Goal: Contribute content: Add original content to the website for others to see

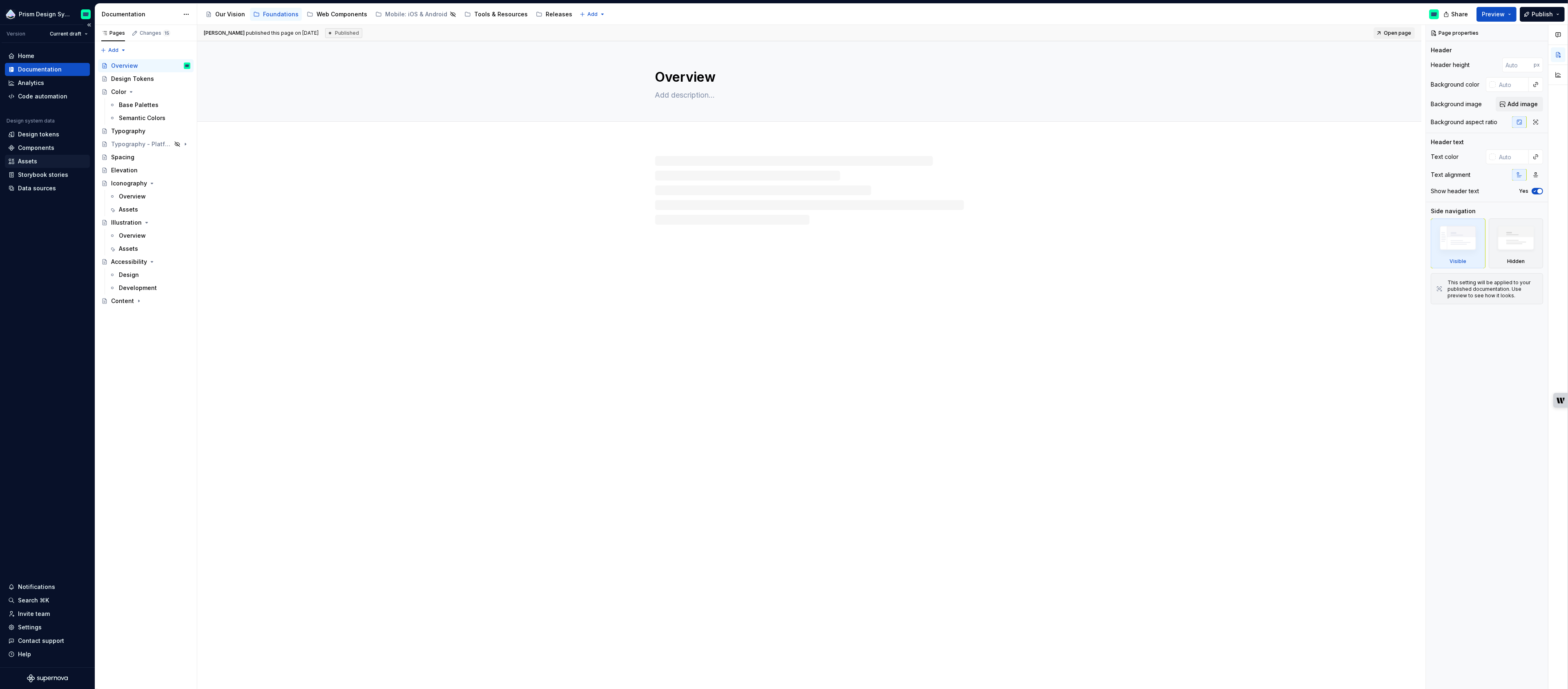
click at [31, 160] on div "Assets" at bounding box center [27, 161] width 19 height 8
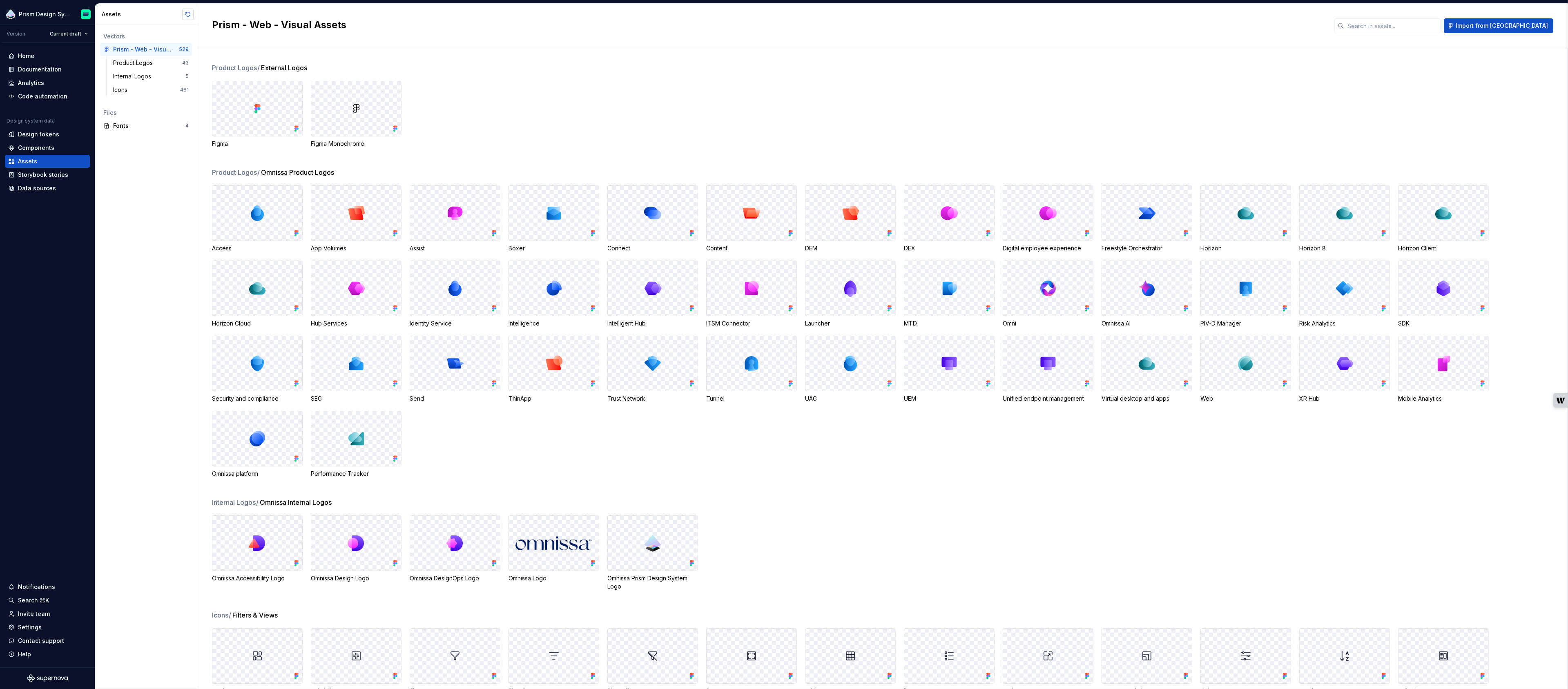
click at [189, 12] on button "button" at bounding box center [187, 14] width 11 height 11
click at [186, 16] on button "button" at bounding box center [187, 14] width 11 height 11
click at [188, 14] on button "button" at bounding box center [187, 14] width 11 height 11
click at [45, 188] on div "Data sources" at bounding box center [37, 189] width 38 height 8
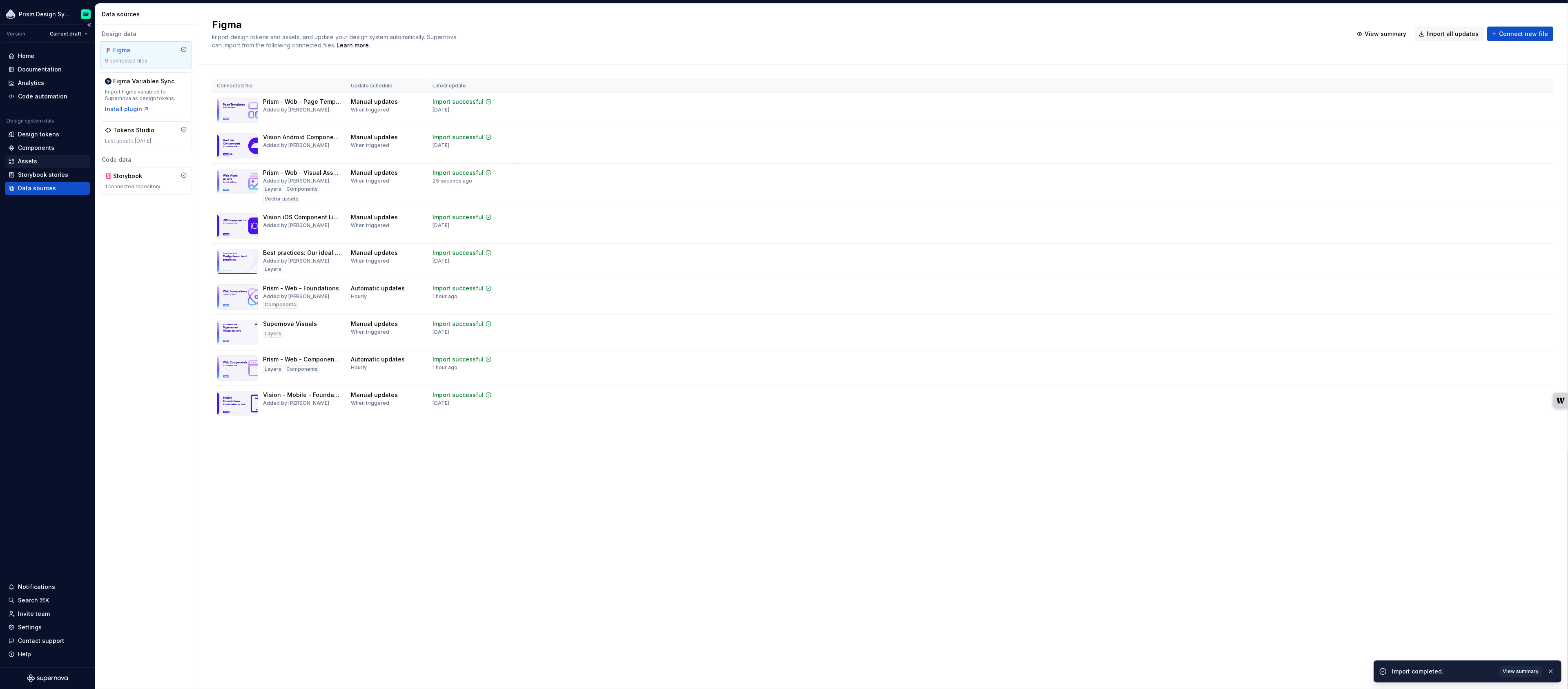
click at [30, 158] on div "Assets" at bounding box center [27, 161] width 19 height 8
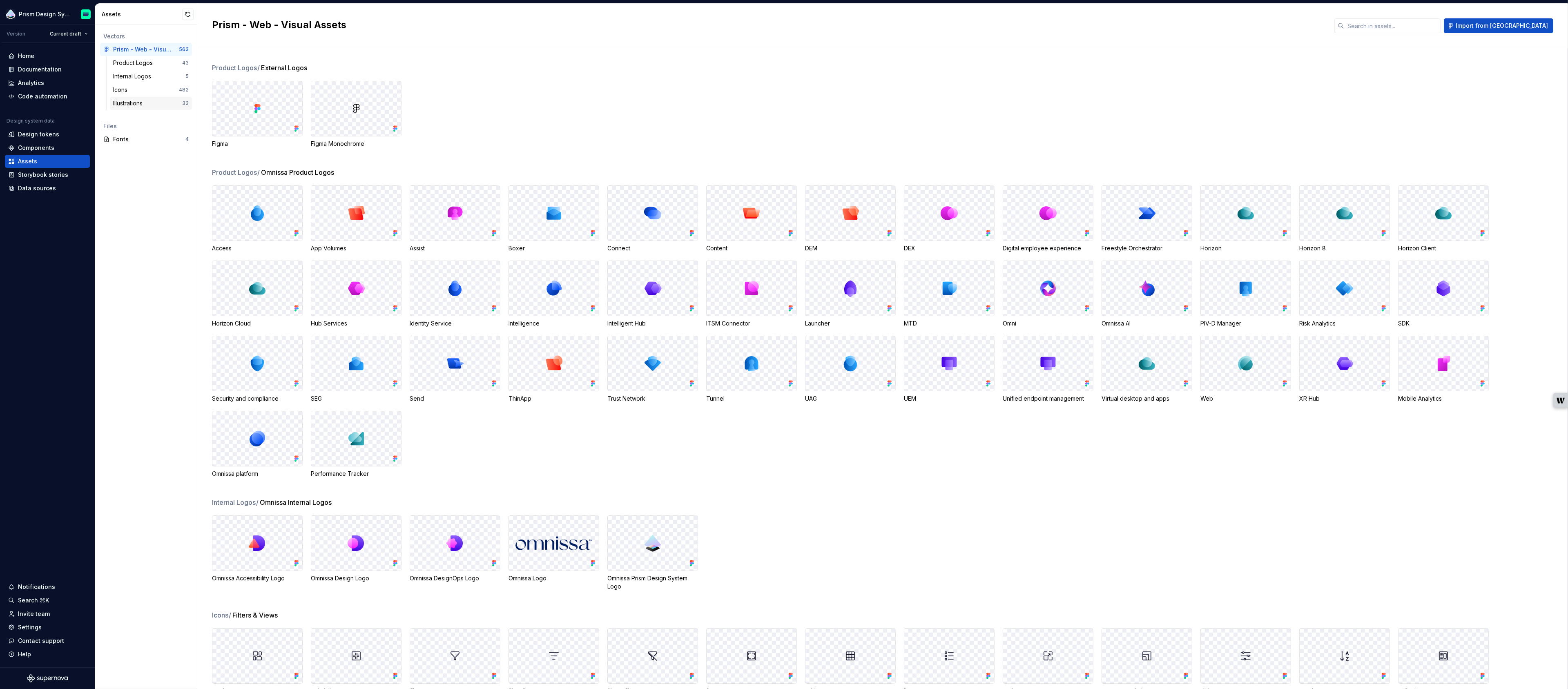
click at [126, 102] on div "Illustrations" at bounding box center [129, 103] width 33 height 8
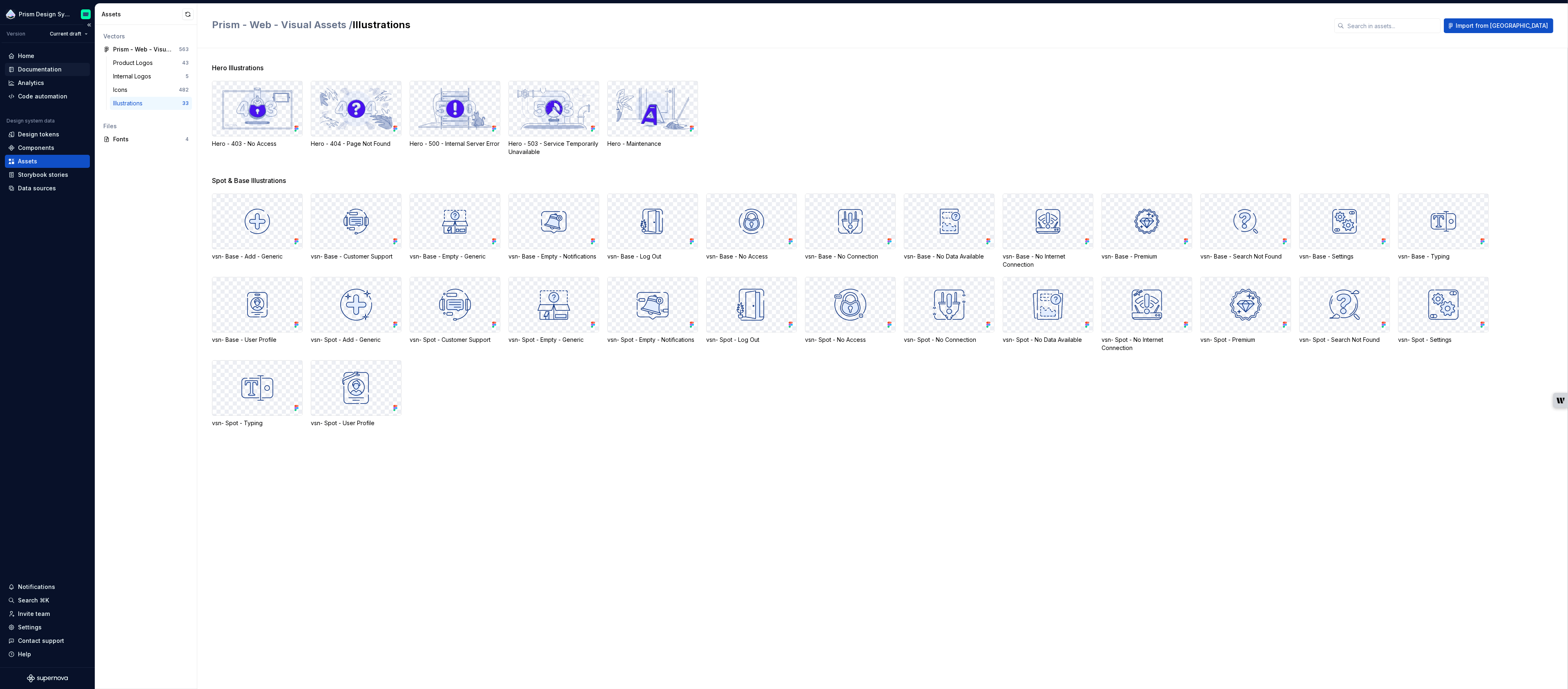
click at [31, 68] on div "Documentation" at bounding box center [39, 70] width 44 height 8
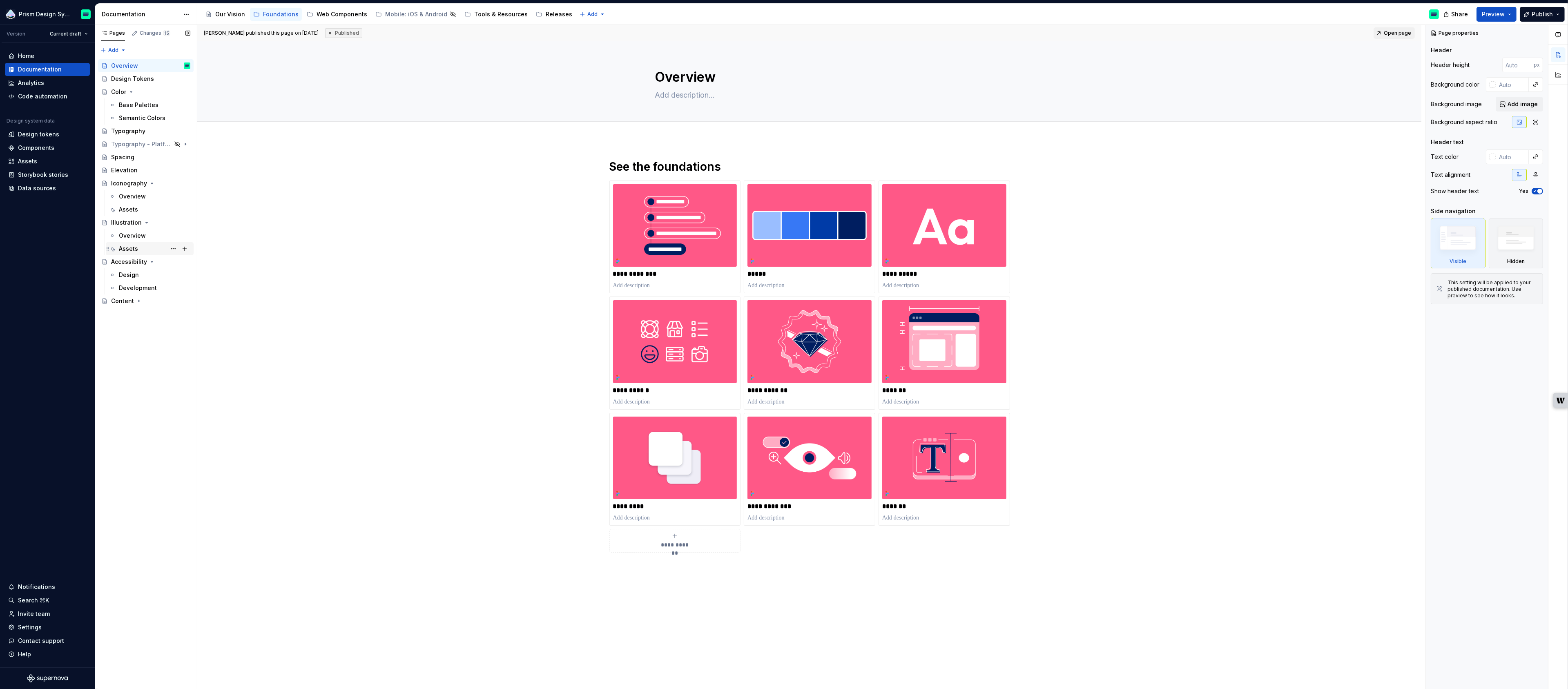
click at [123, 246] on div "Assets" at bounding box center [128, 249] width 19 height 8
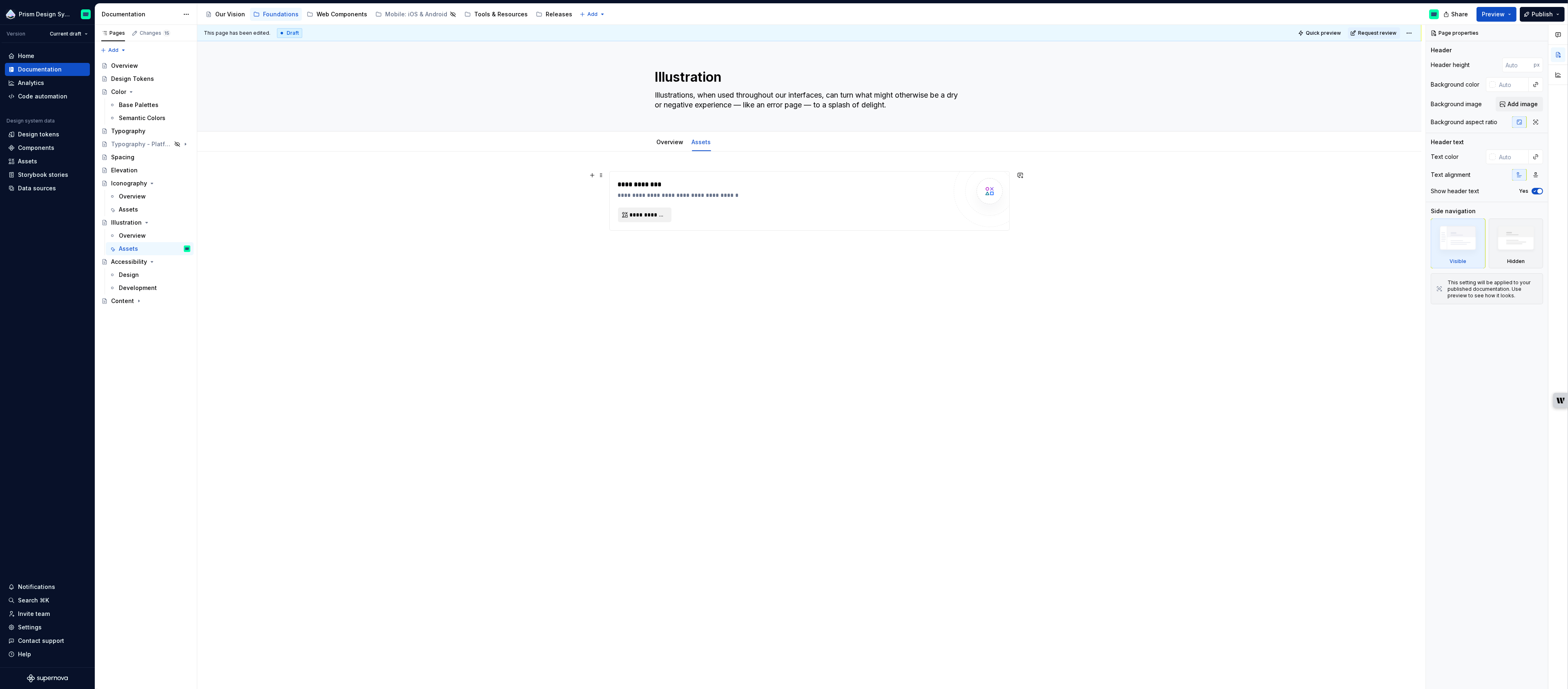
click at [653, 215] on span "**********" at bounding box center [647, 215] width 36 height 8
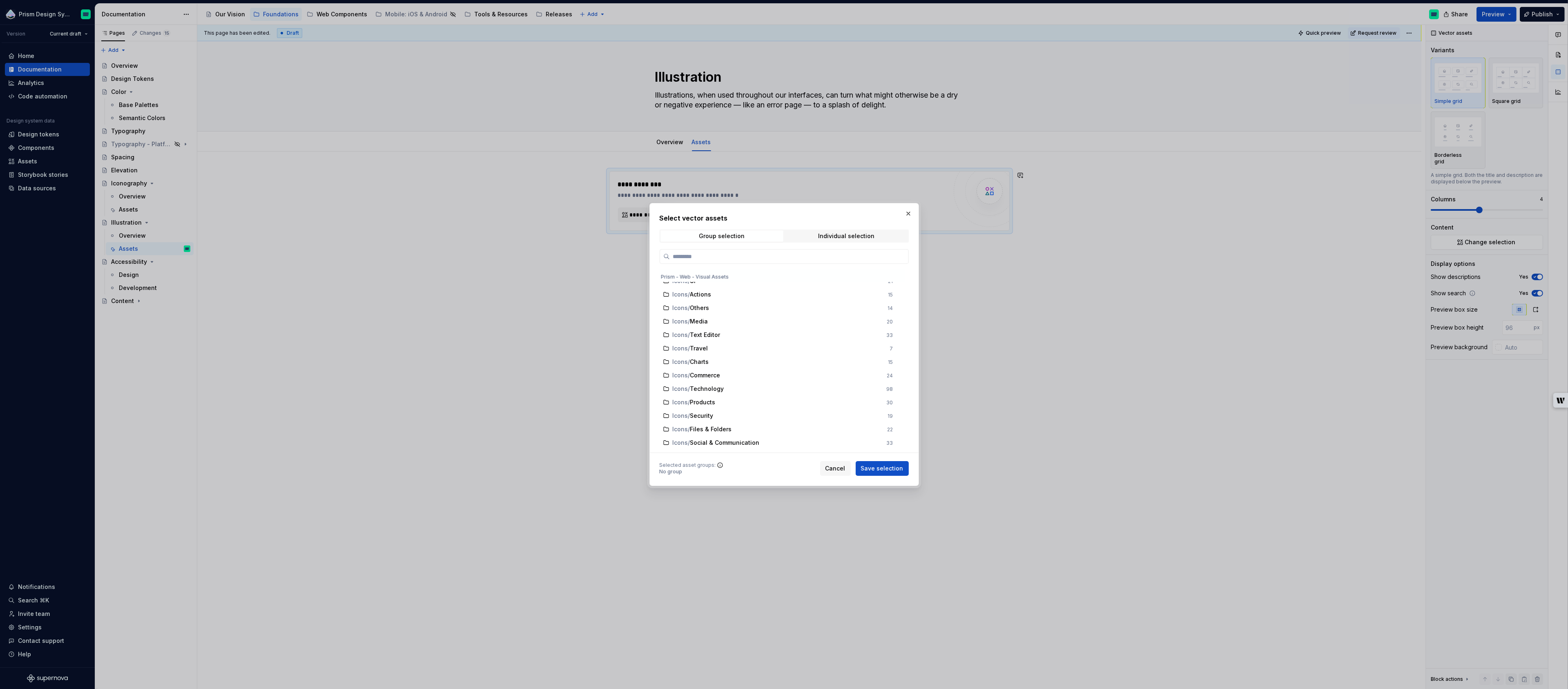
scroll to position [200, 0]
click at [779, 420] on div "Illustrations" at bounding box center [777, 420] width 209 height 8
click at [881, 469] on span "Save selection" at bounding box center [882, 468] width 43 height 8
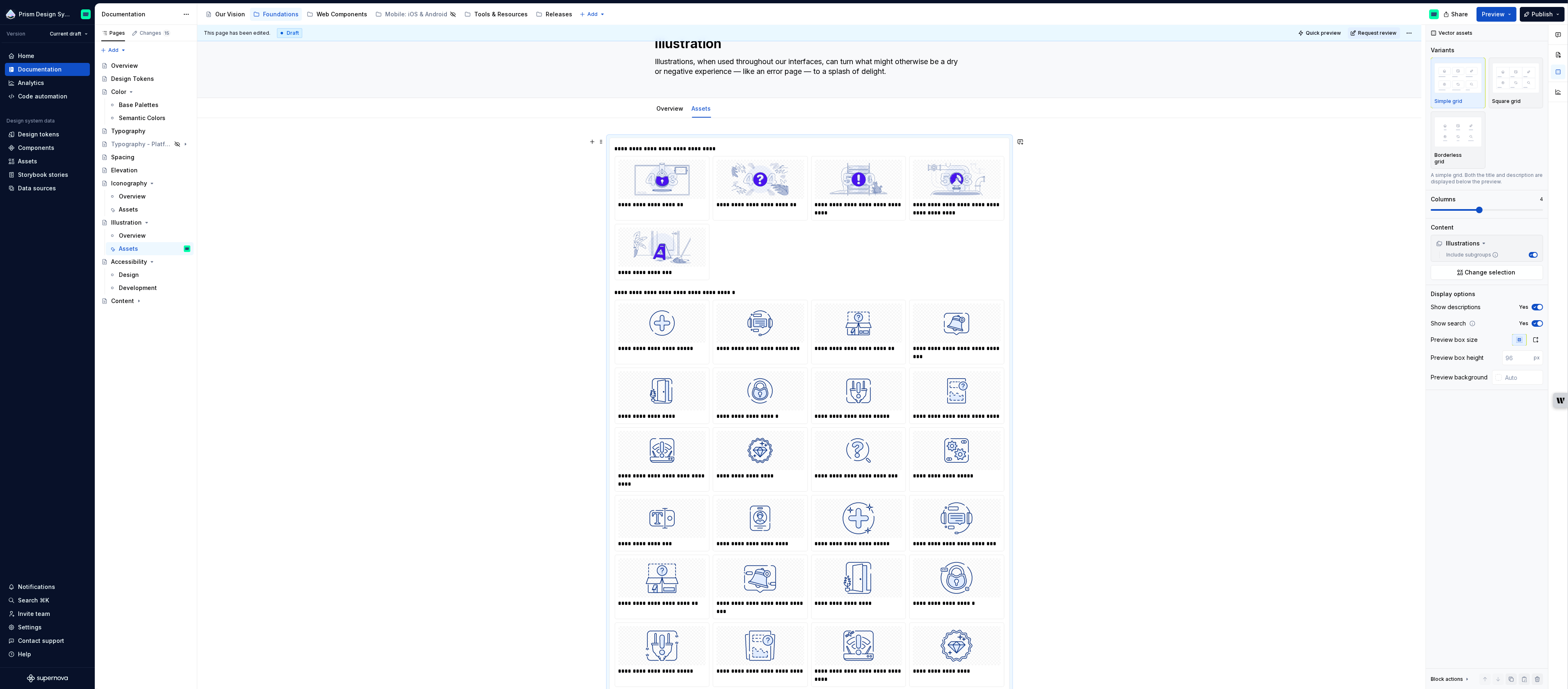
scroll to position [0, 0]
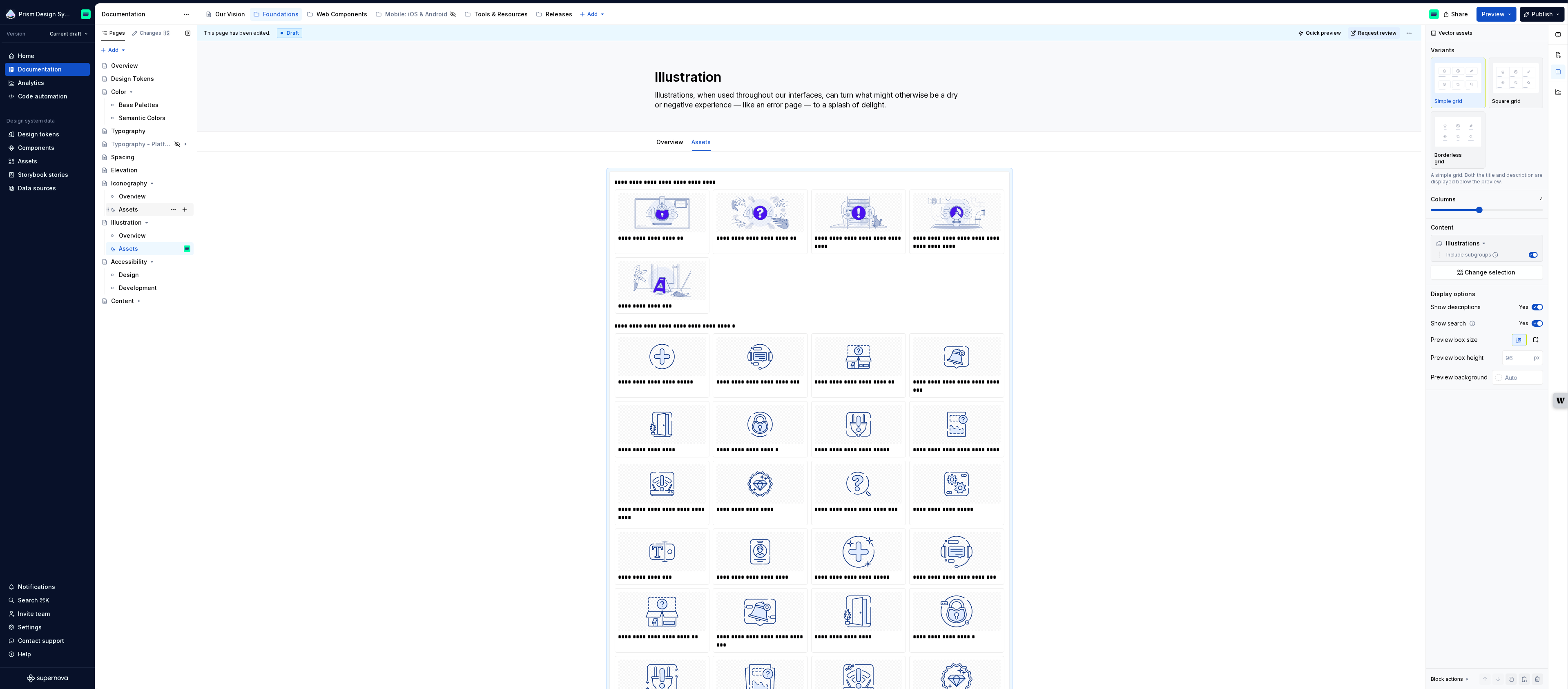
click at [126, 208] on div "Assets" at bounding box center [128, 210] width 19 height 8
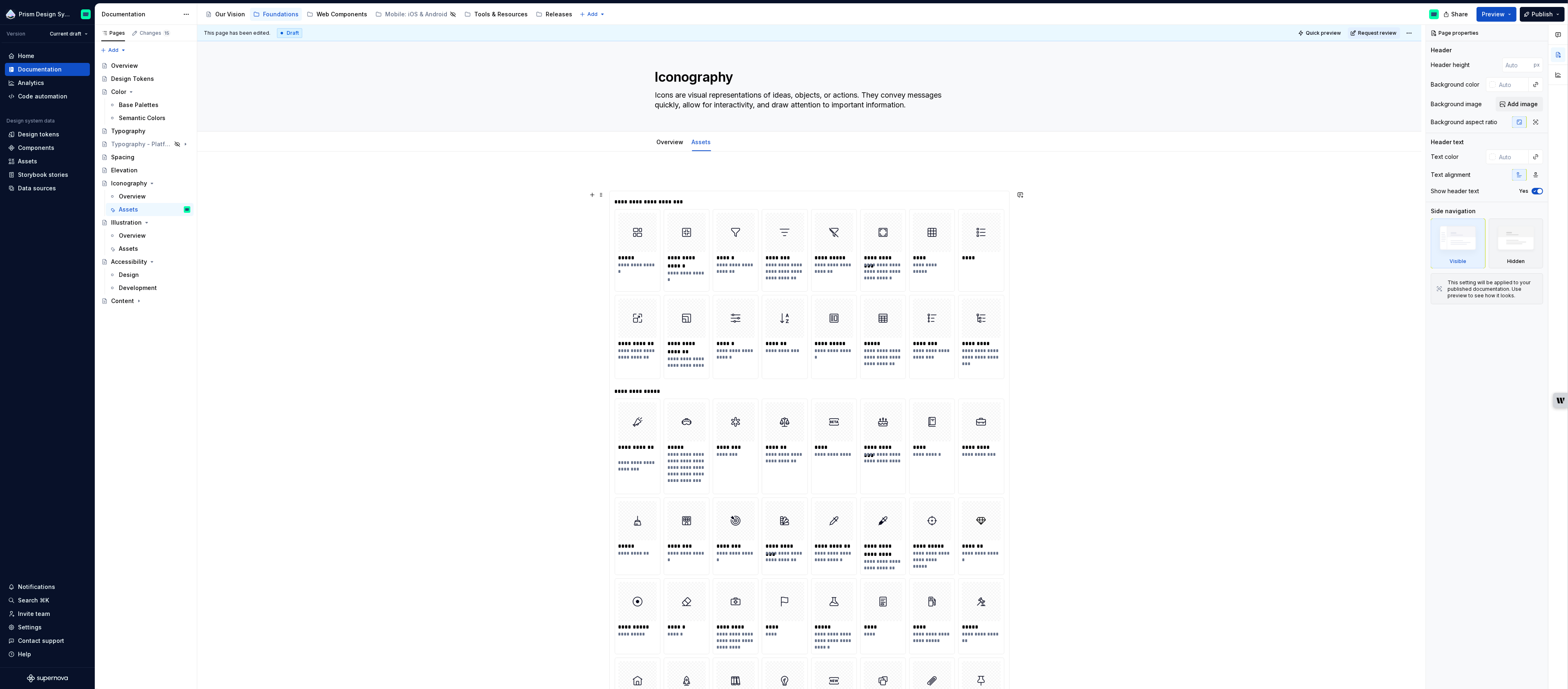
click at [736, 198] on div "**********" at bounding box center [809, 202] width 389 height 8
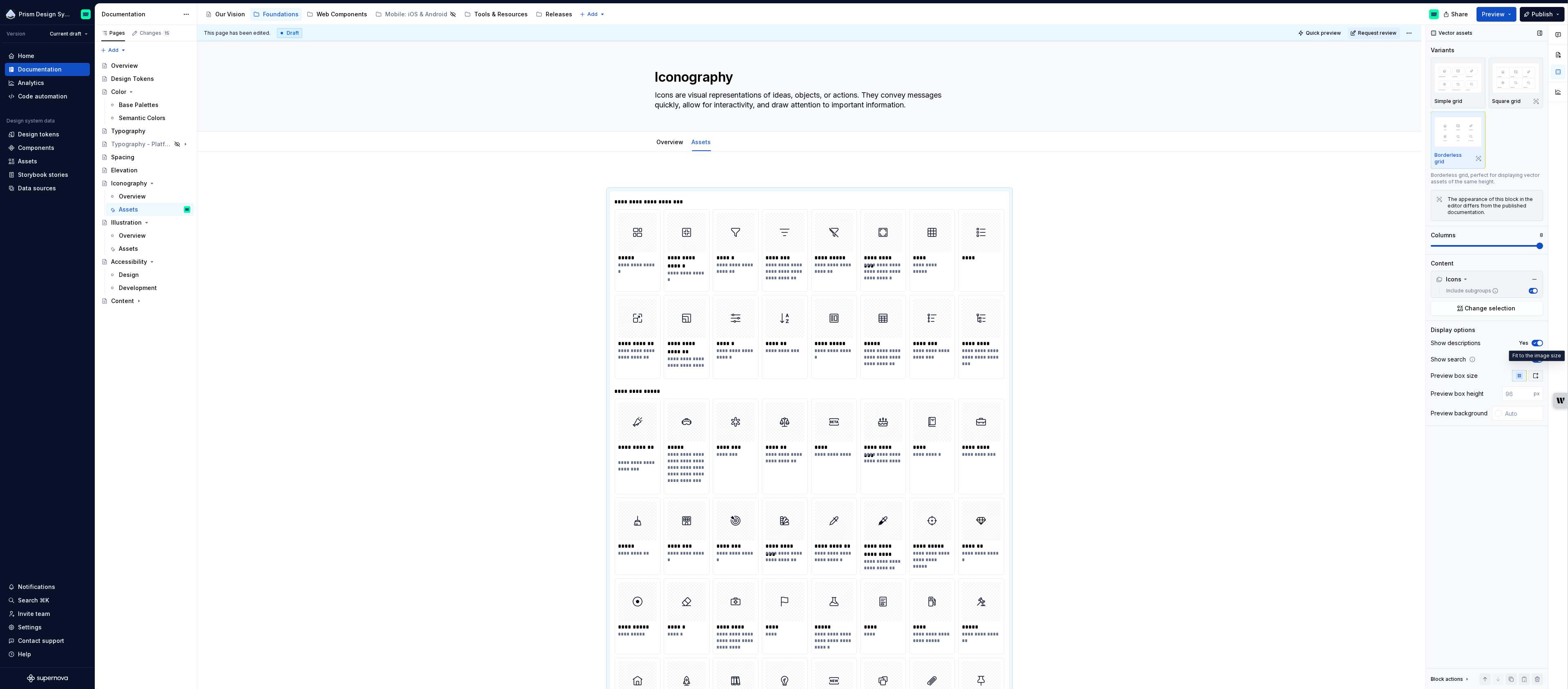
click at [1538, 372] on icon "button" at bounding box center [1536, 376] width 7 height 7
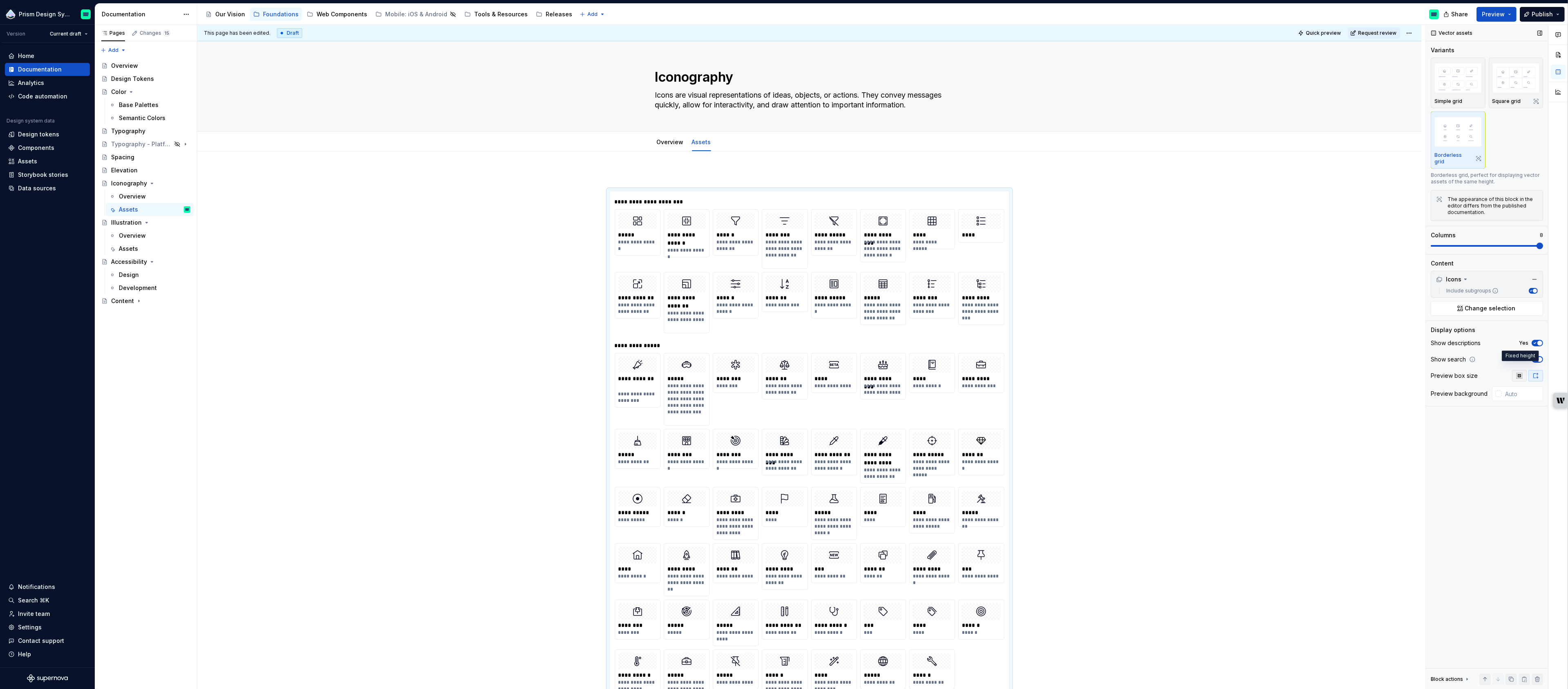
click at [1519, 373] on icon "button" at bounding box center [1519, 376] width 5 height 5
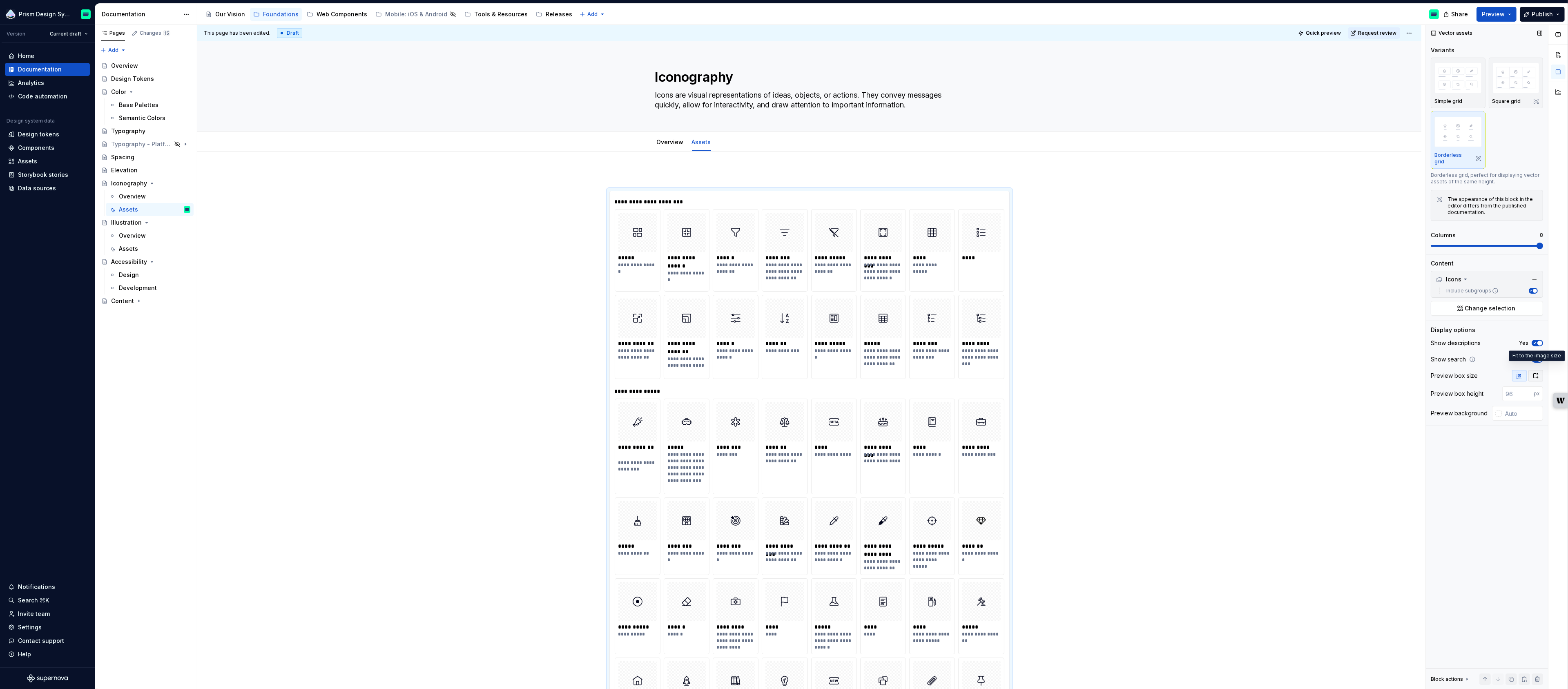
click at [1538, 372] on button "button" at bounding box center [1536, 376] width 14 height 11
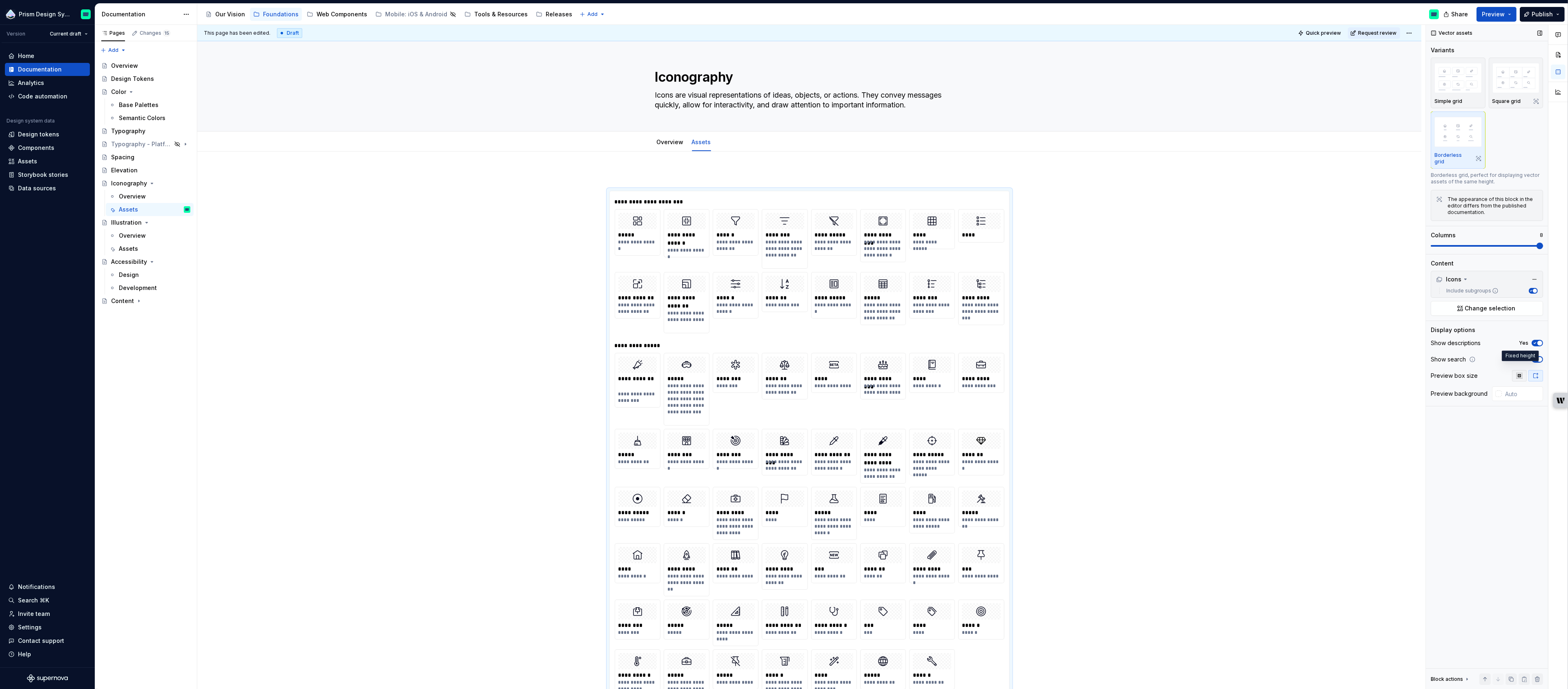
click at [1520, 373] on icon "button" at bounding box center [1519, 376] width 5 height 5
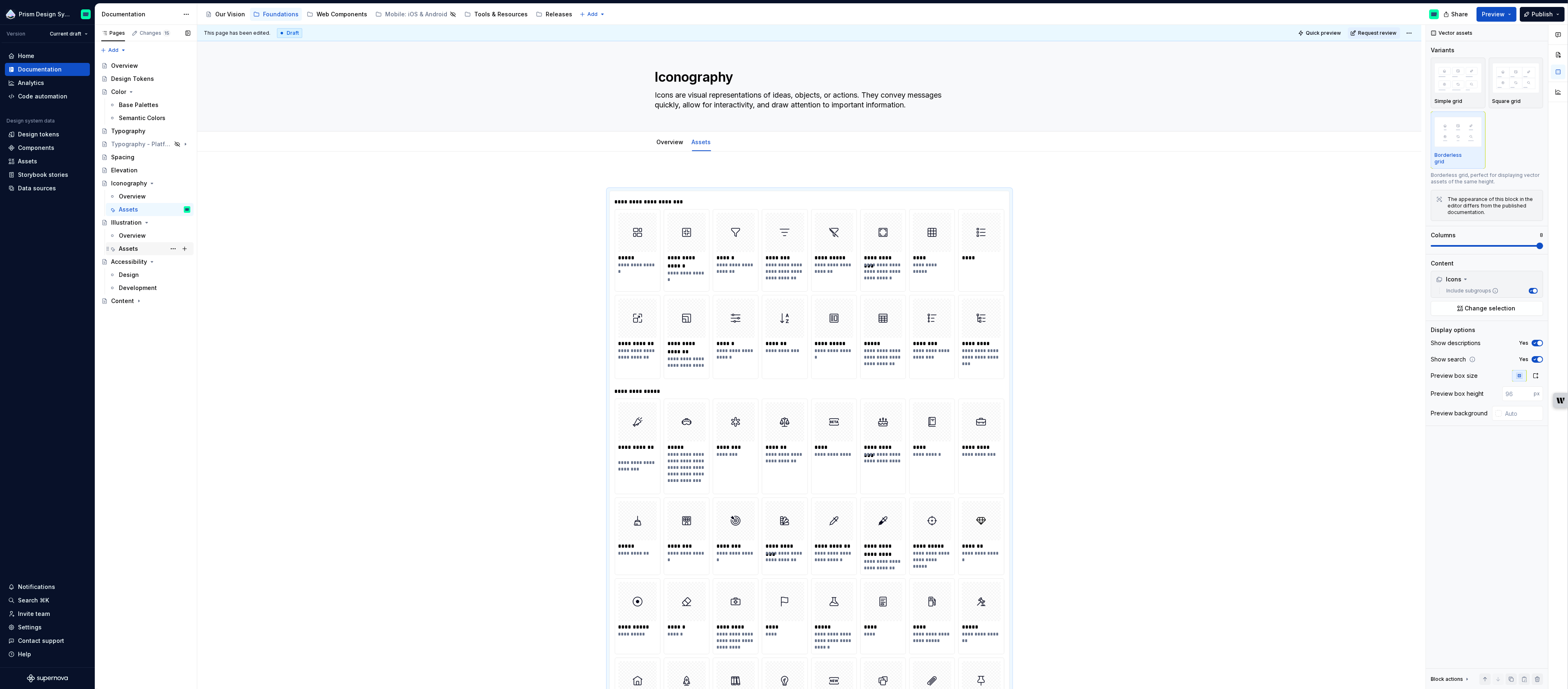
click at [137, 248] on div "Assets" at bounding box center [128, 249] width 19 height 8
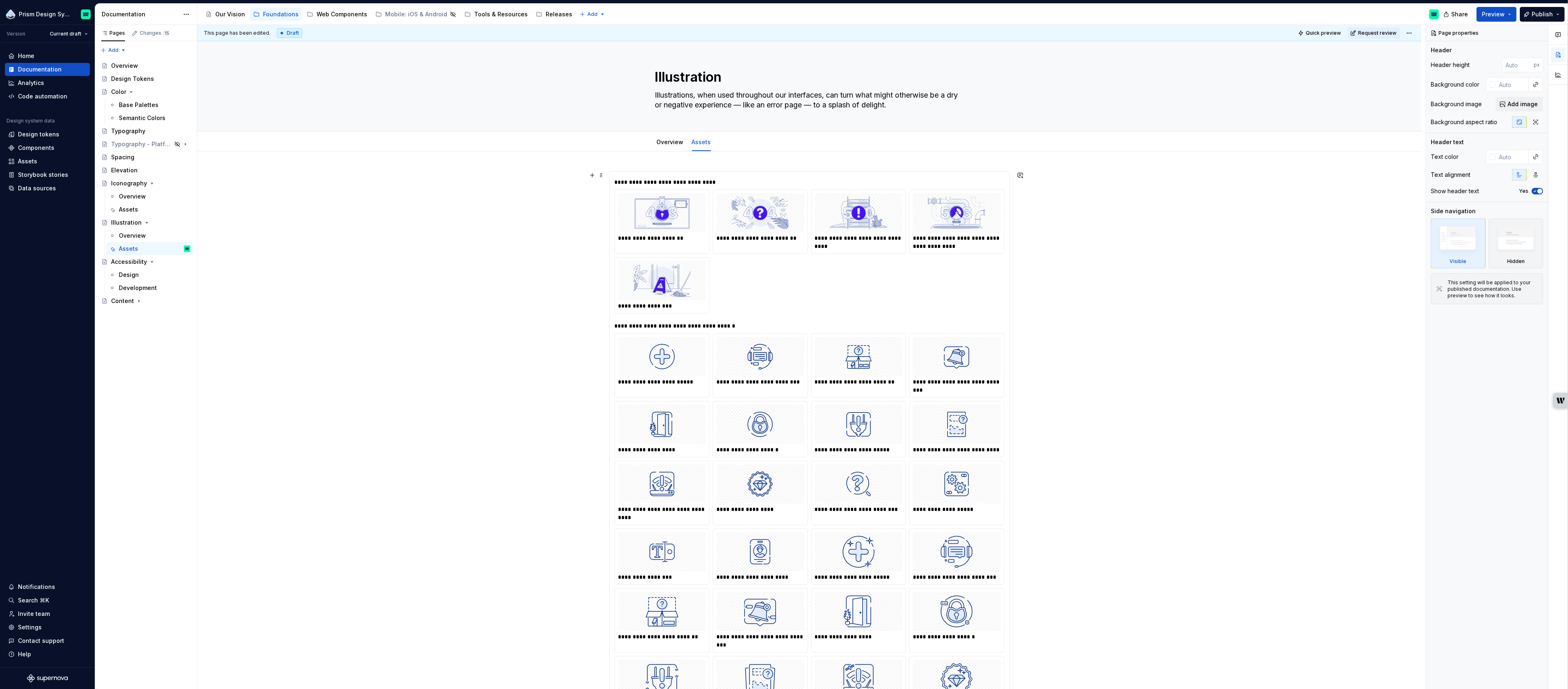
click at [606, 177] on div "**********" at bounding box center [809, 577] width 1224 height 851
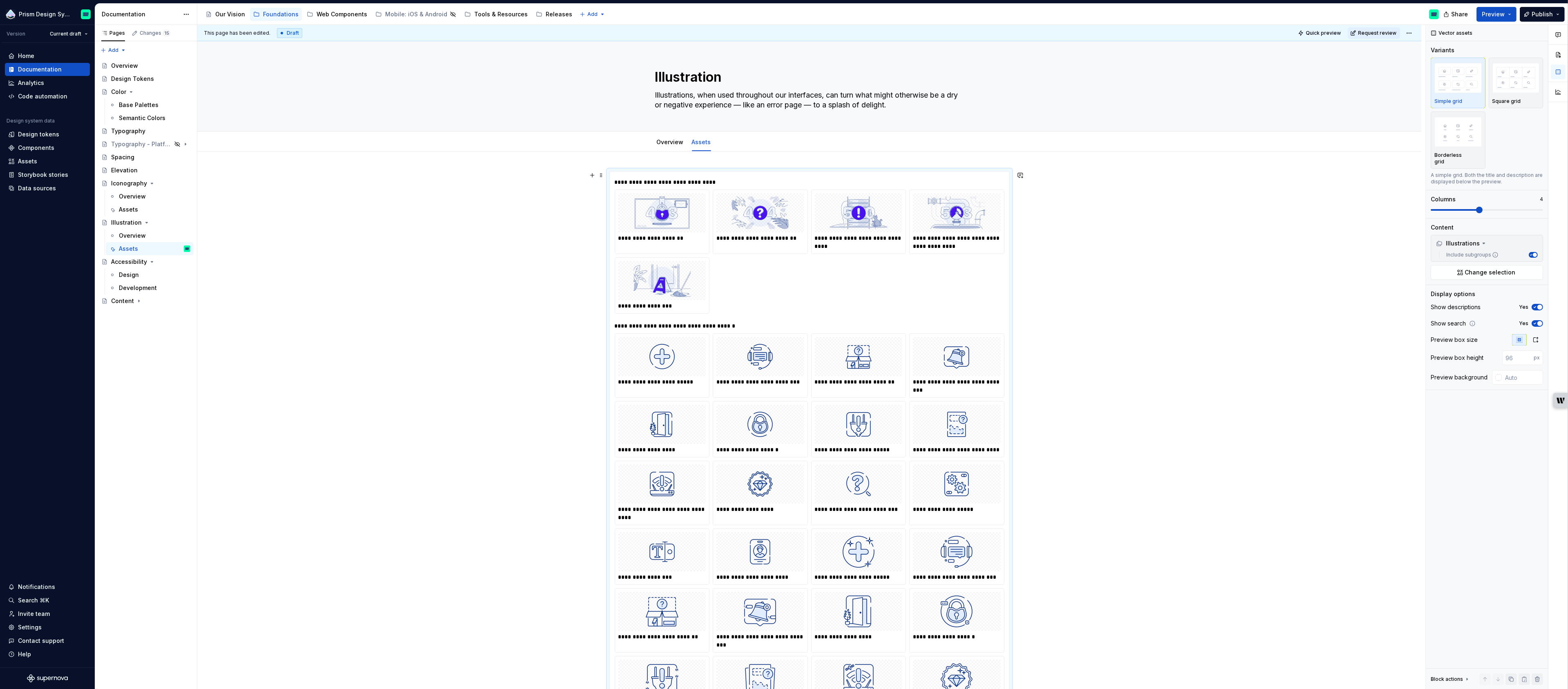
scroll to position [94, 0]
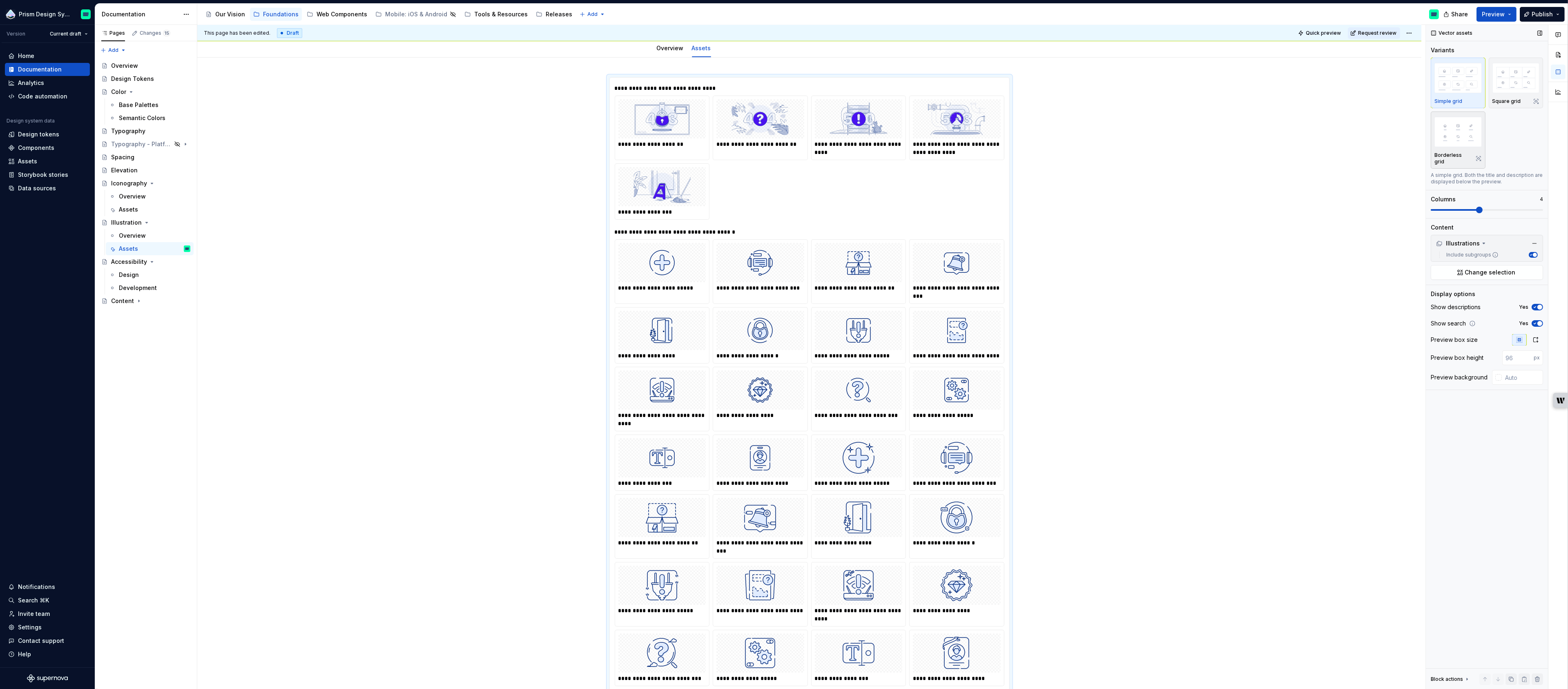
click at [1456, 141] on img "button" at bounding box center [1458, 131] width 47 height 30
click at [1414, 33] on html "Prism Design System Version Current draft Home Documentation Analytics Code aut…" at bounding box center [784, 344] width 1568 height 689
click at [1548, 17] on html "Prism Design System Version Current draft Home Documentation Analytics Code aut…" at bounding box center [784, 344] width 1568 height 689
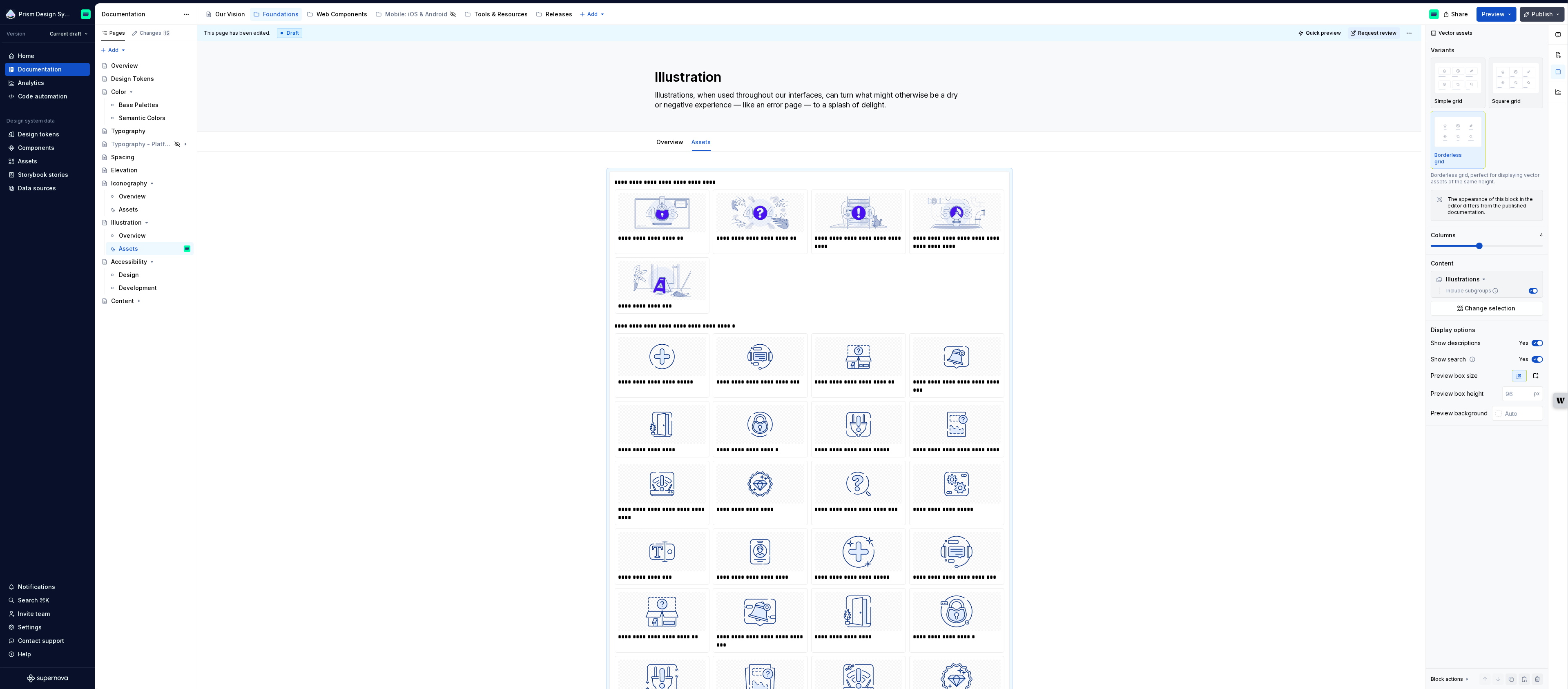
click at [1546, 14] on span "Publish" at bounding box center [1542, 14] width 21 height 8
click at [1466, 62] on button "Publish changes" at bounding box center [1464, 68] width 188 height 14
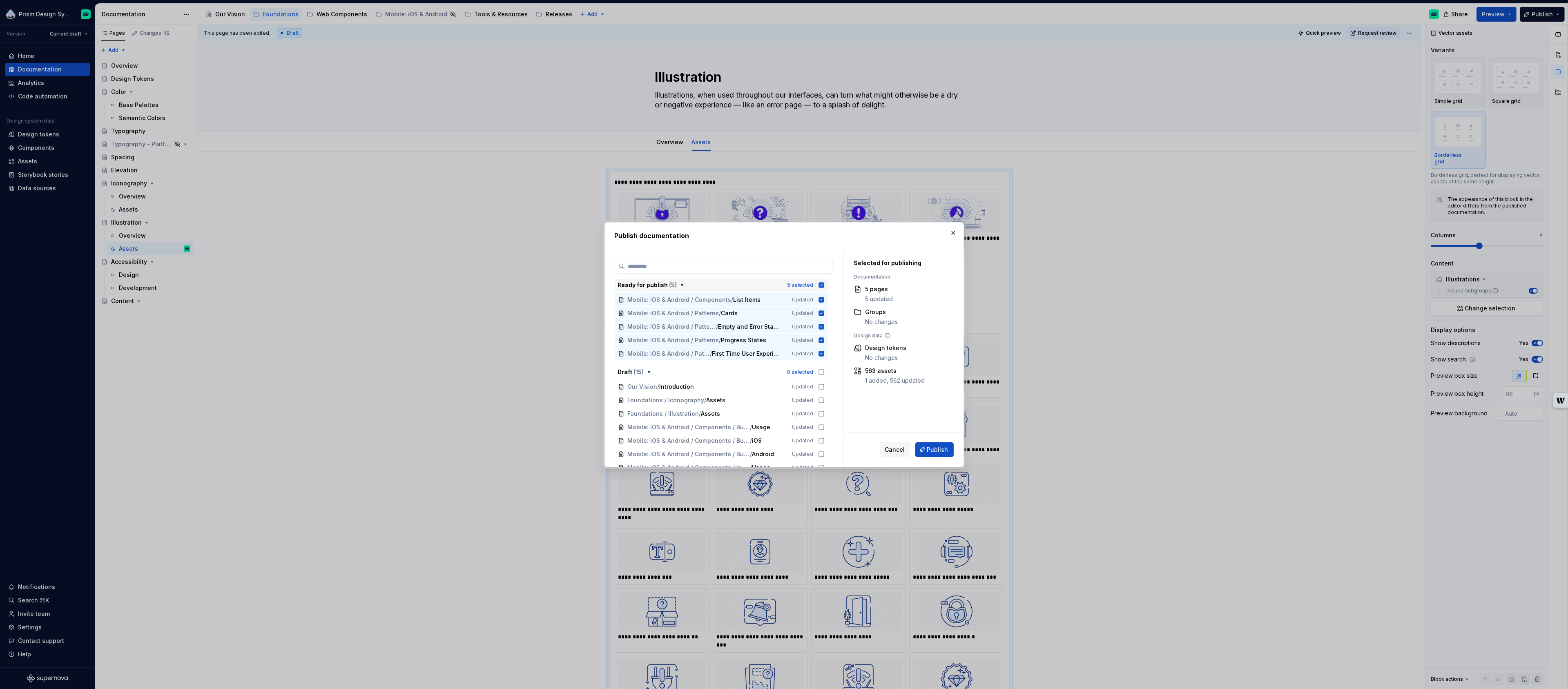
click at [824, 282] on icon "button" at bounding box center [821, 285] width 5 height 5
click at [823, 414] on icon at bounding box center [821, 413] width 5 height 5
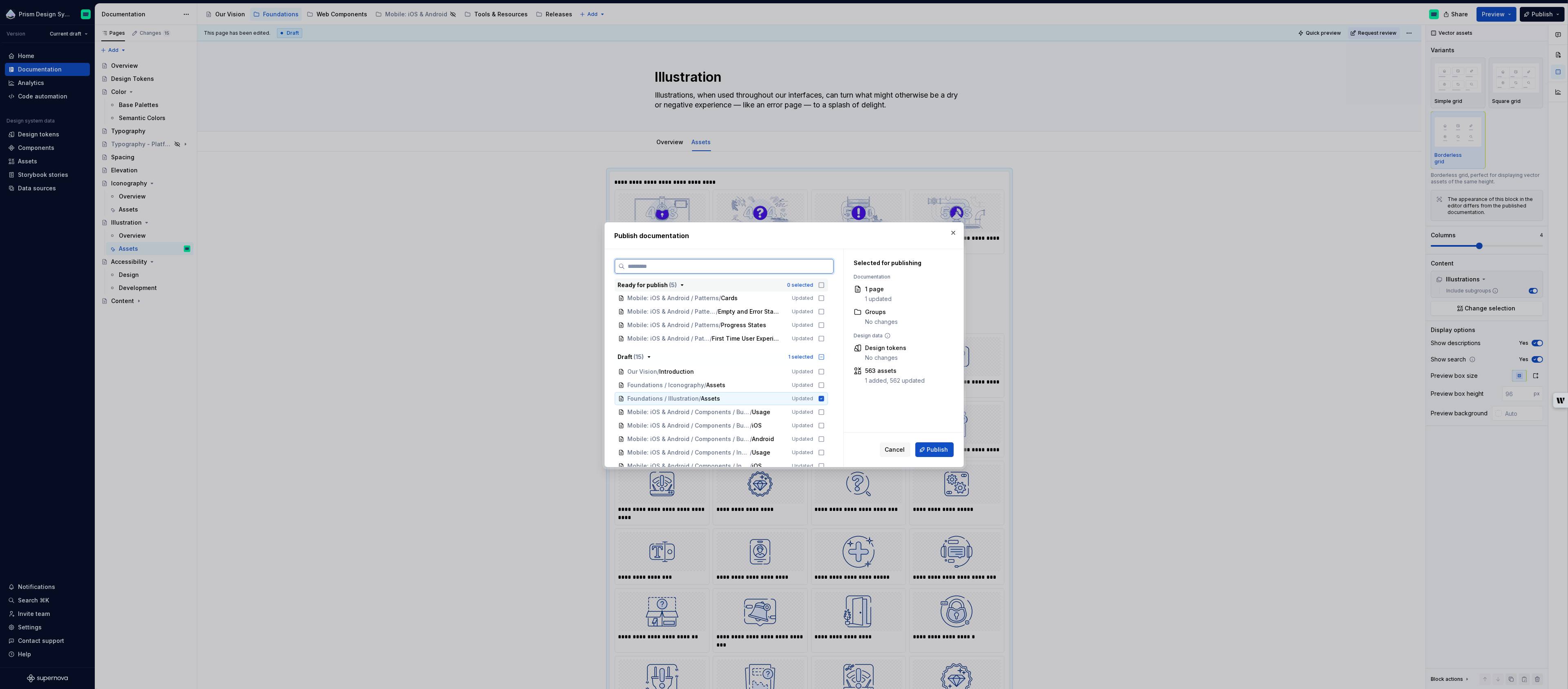
scroll to position [26, 0]
click at [825, 373] on icon at bounding box center [821, 375] width 7 height 7
click at [940, 448] on span "Publish" at bounding box center [938, 450] width 21 height 8
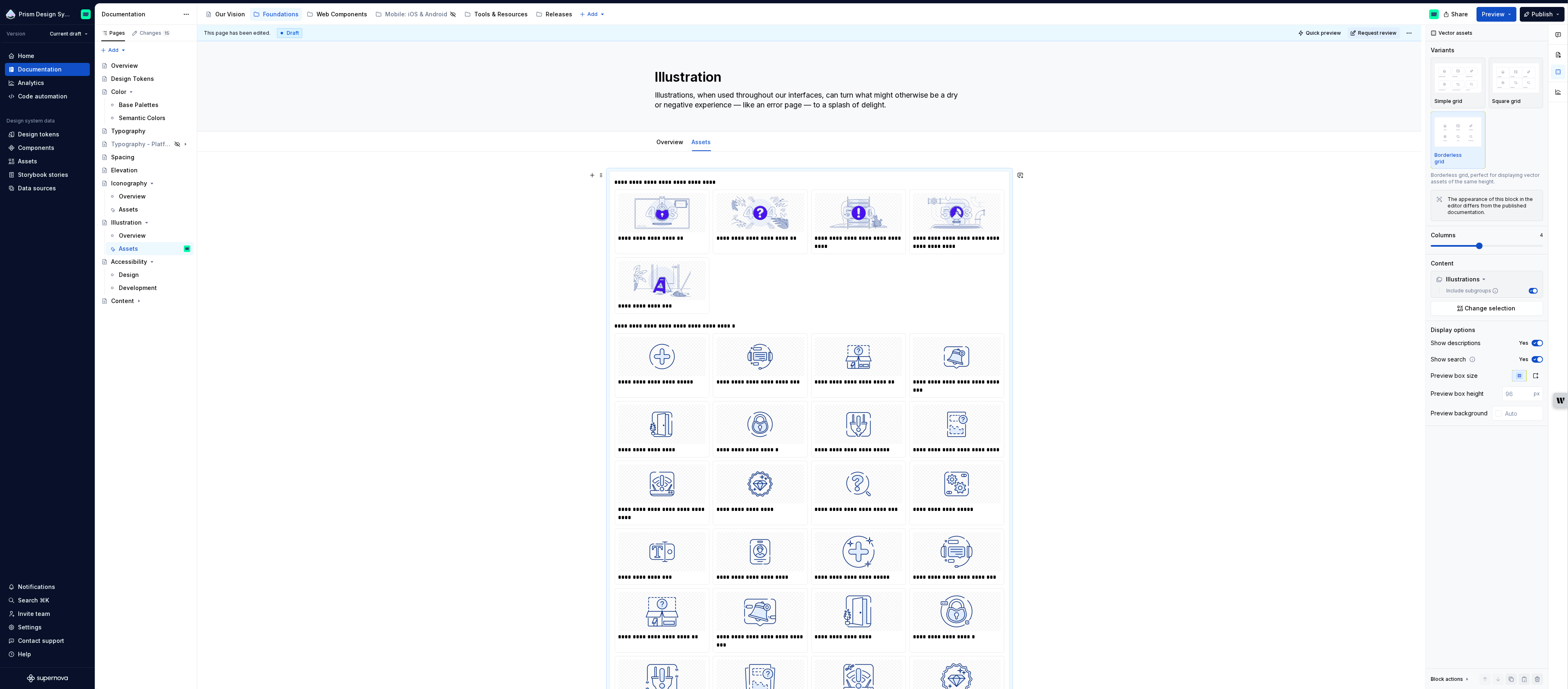
click at [1171, 271] on div "**********" at bounding box center [809, 577] width 1224 height 851
click at [603, 175] on span at bounding box center [601, 175] width 7 height 11
click at [1192, 227] on div "**********" at bounding box center [809, 577] width 1224 height 851
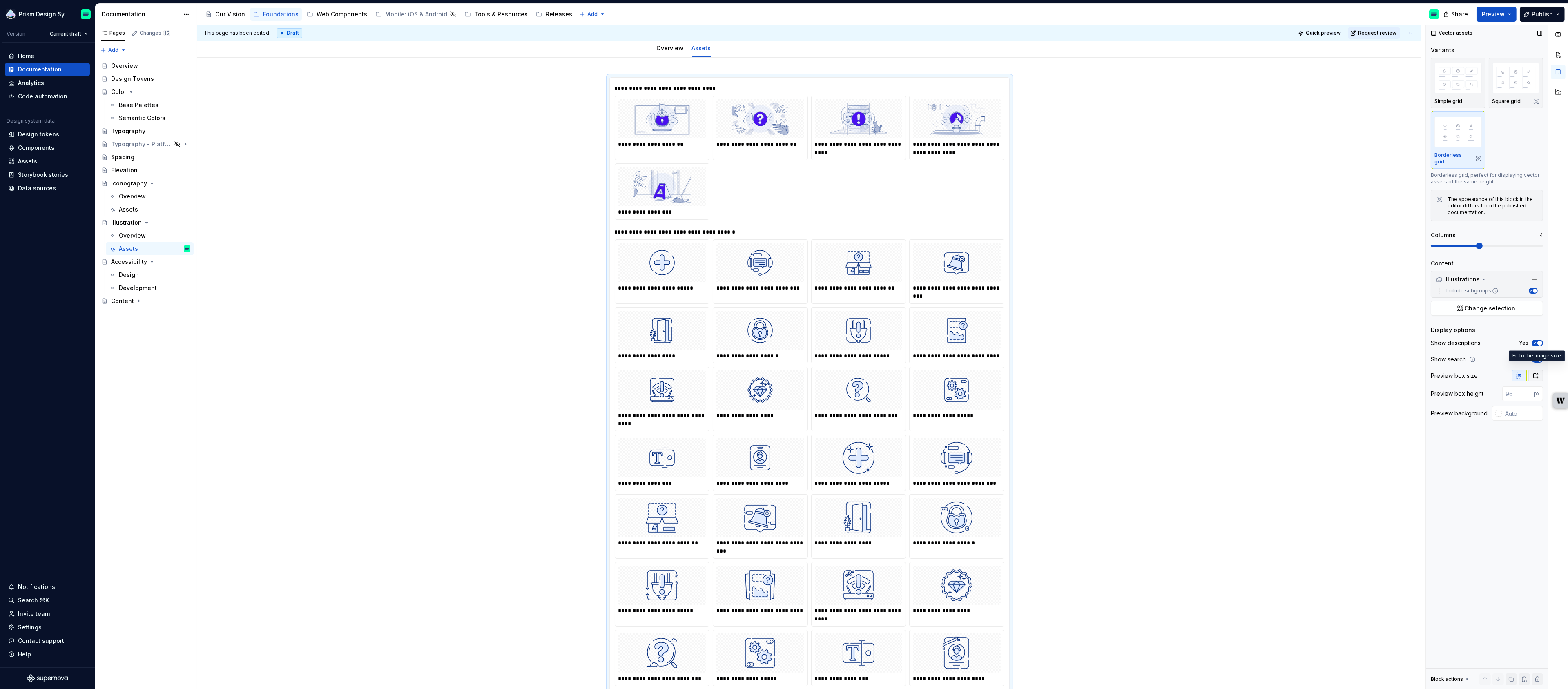
click at [1539, 370] on button "button" at bounding box center [1536, 376] width 14 height 11
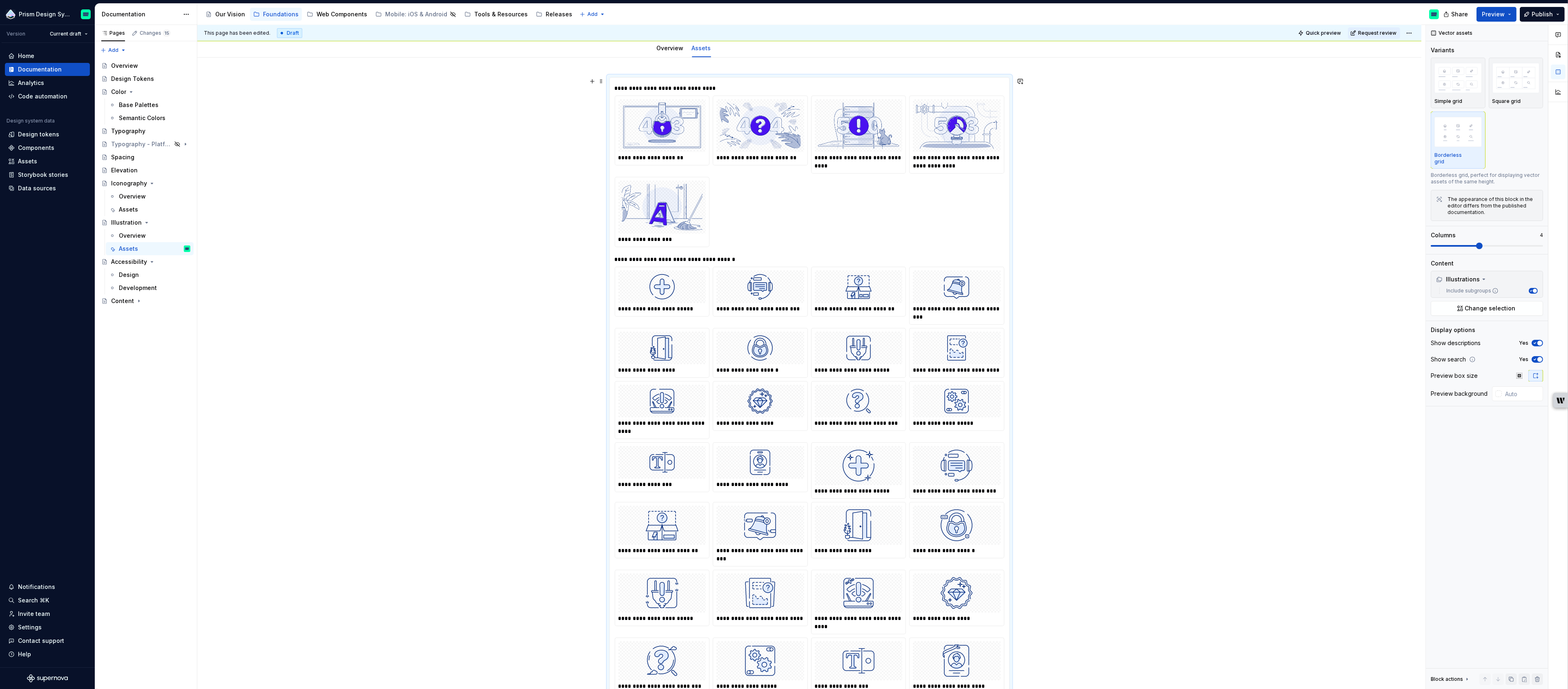
click at [643, 89] on div "**********" at bounding box center [809, 88] width 389 height 8
click at [1323, 34] on span "Quick preview" at bounding box center [1323, 33] width 35 height 7
click at [1520, 667] on span "Open page" at bounding box center [1525, 670] width 28 height 7
click at [1515, 370] on button "button" at bounding box center [1519, 376] width 14 height 11
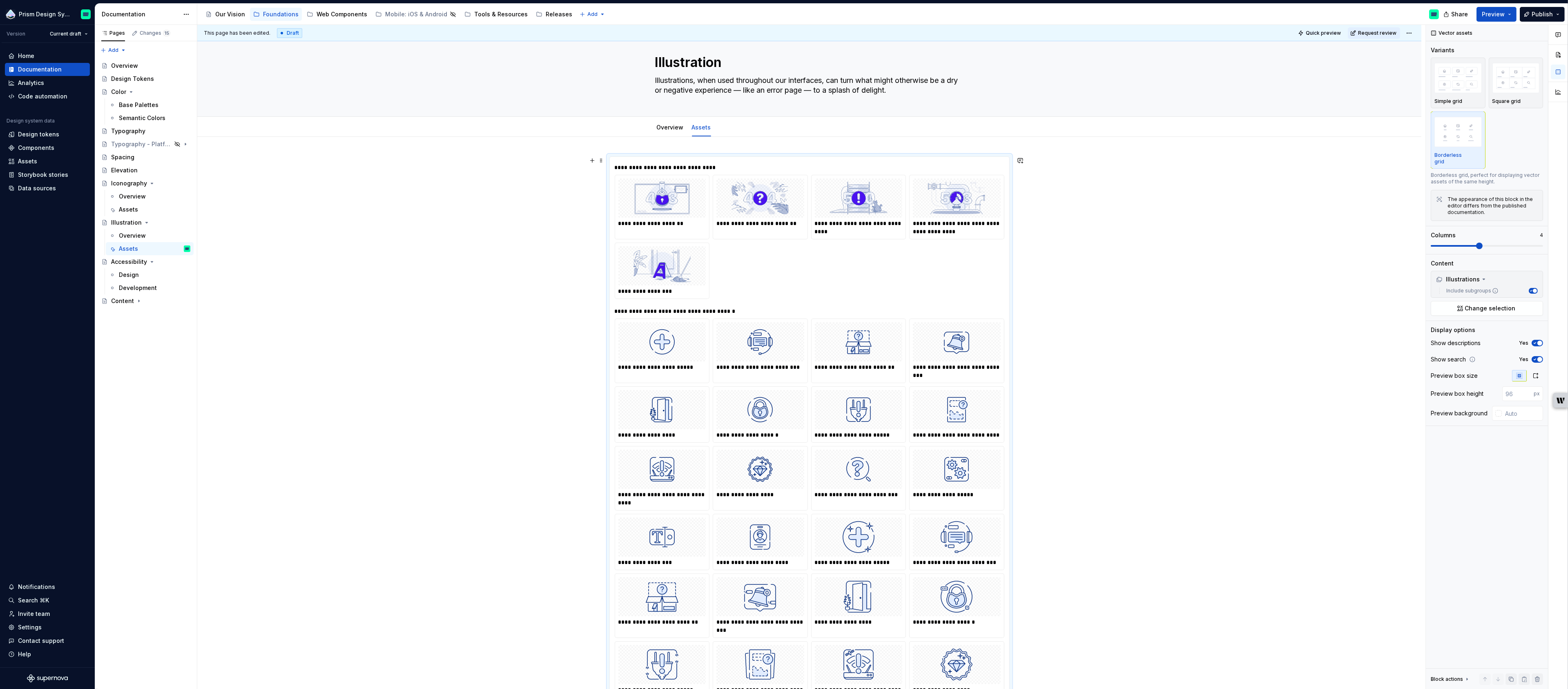
scroll to position [0, 0]
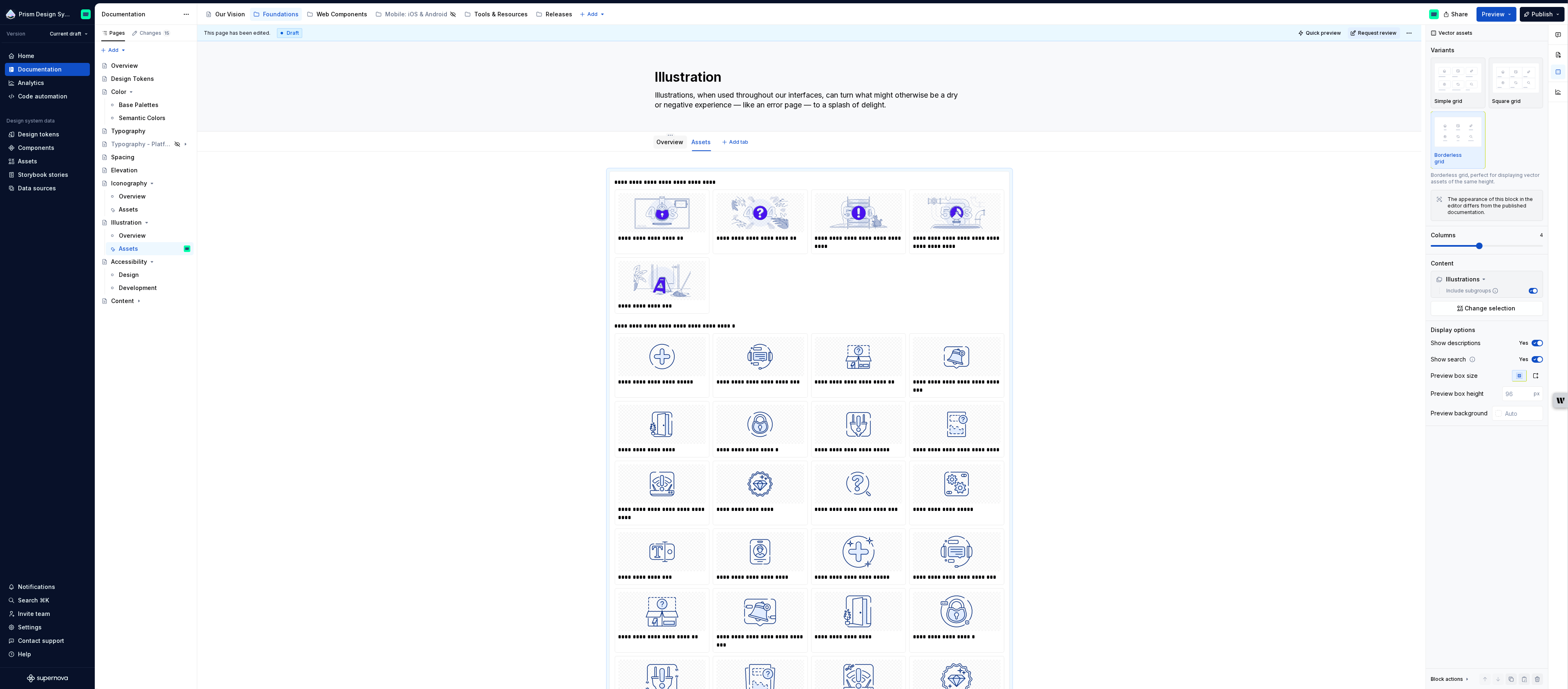
click at [664, 145] on link "Overview" at bounding box center [670, 142] width 27 height 7
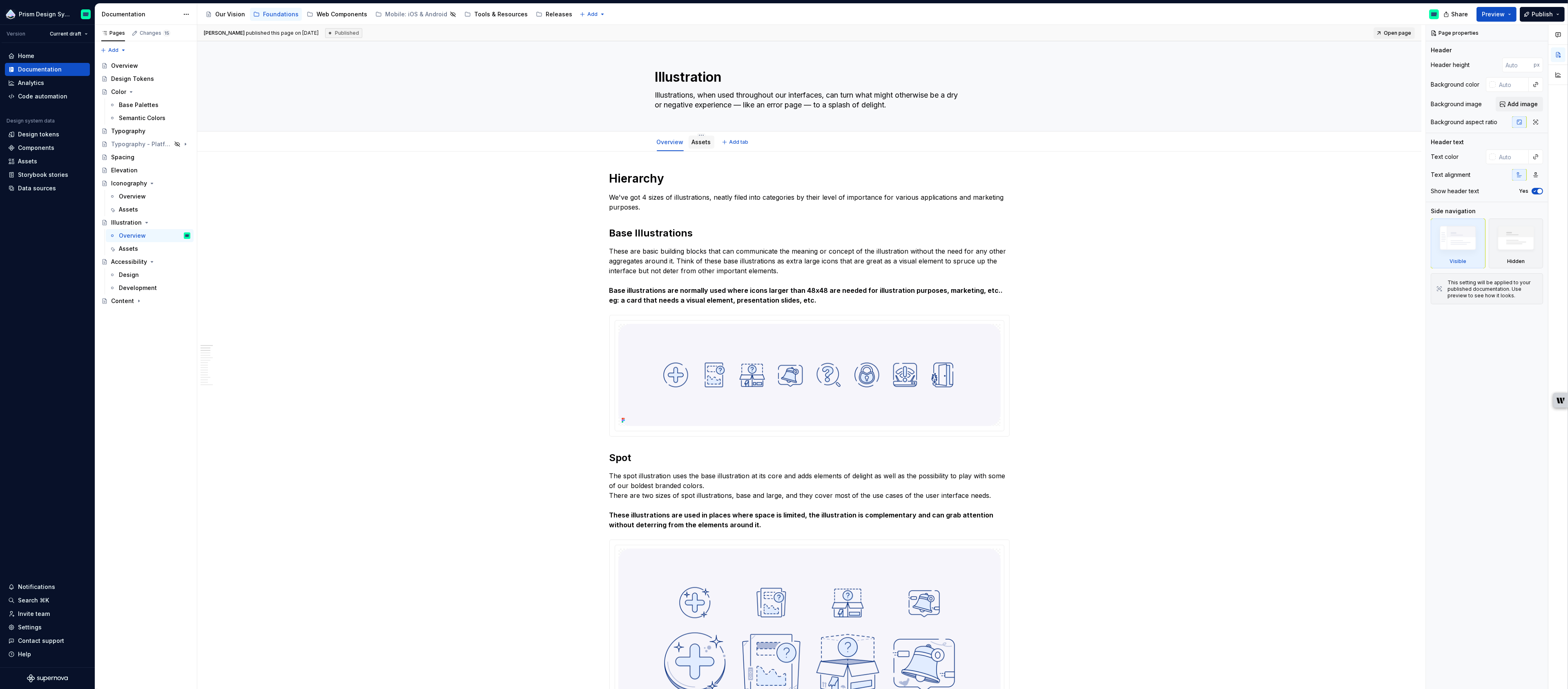
click at [700, 143] on link "Assets" at bounding box center [701, 142] width 19 height 7
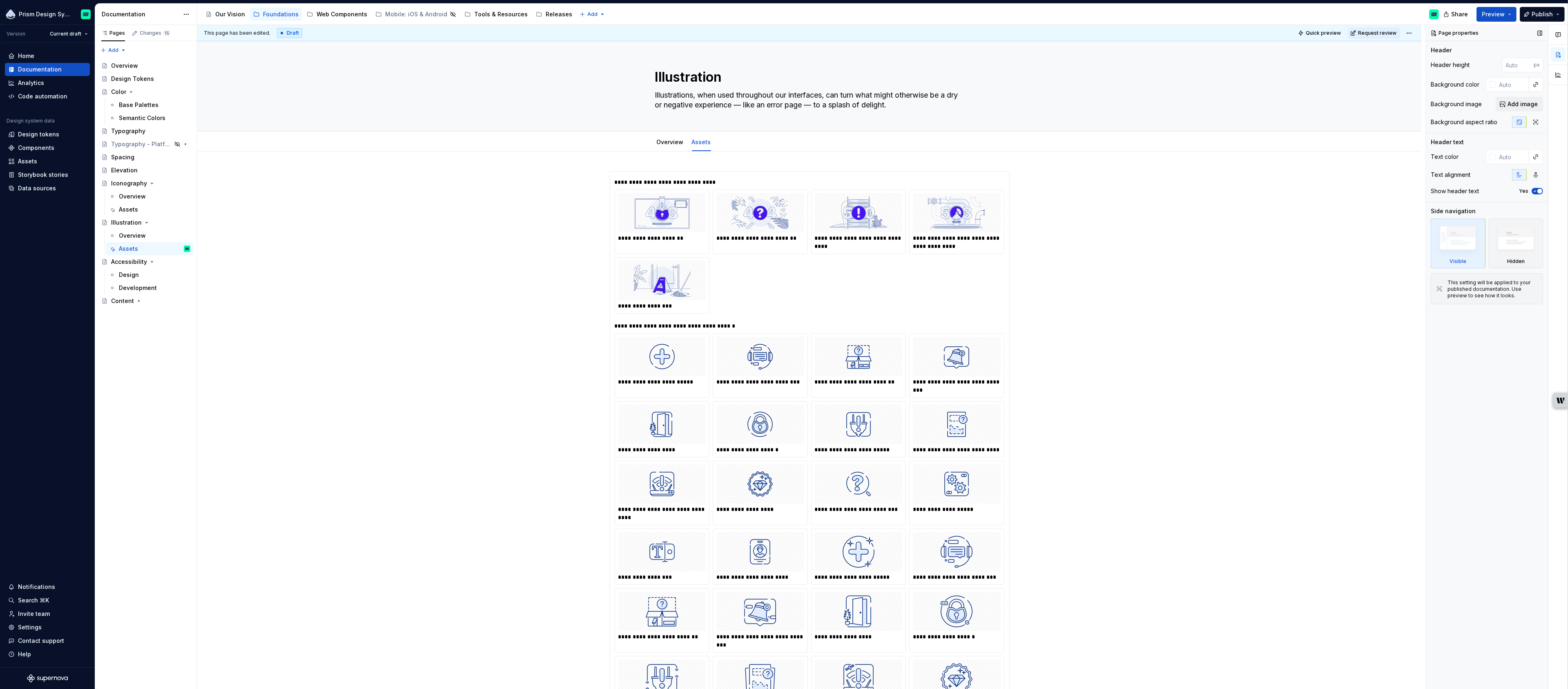
type textarea "*"
